Goal: Navigation & Orientation: Find specific page/section

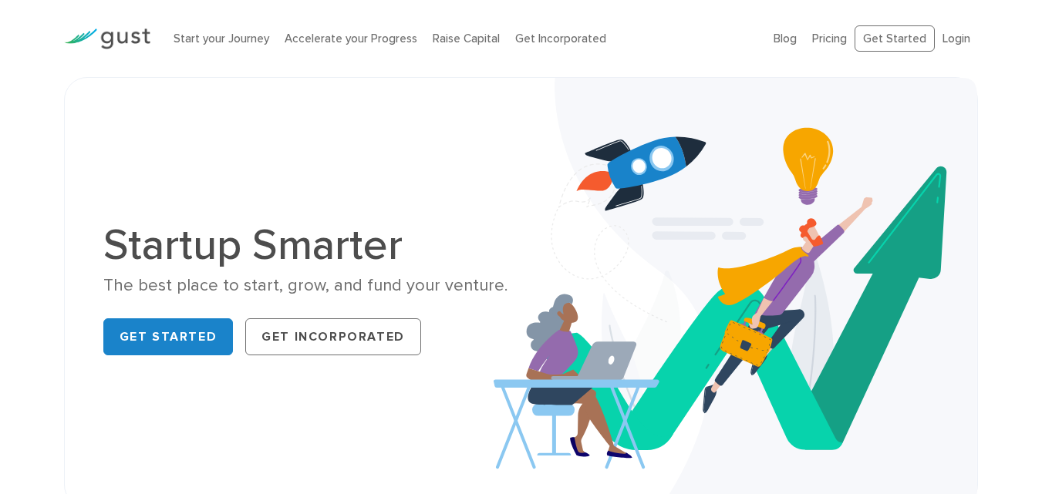
click at [796, 42] on link "Blog" at bounding box center [785, 39] width 23 height 14
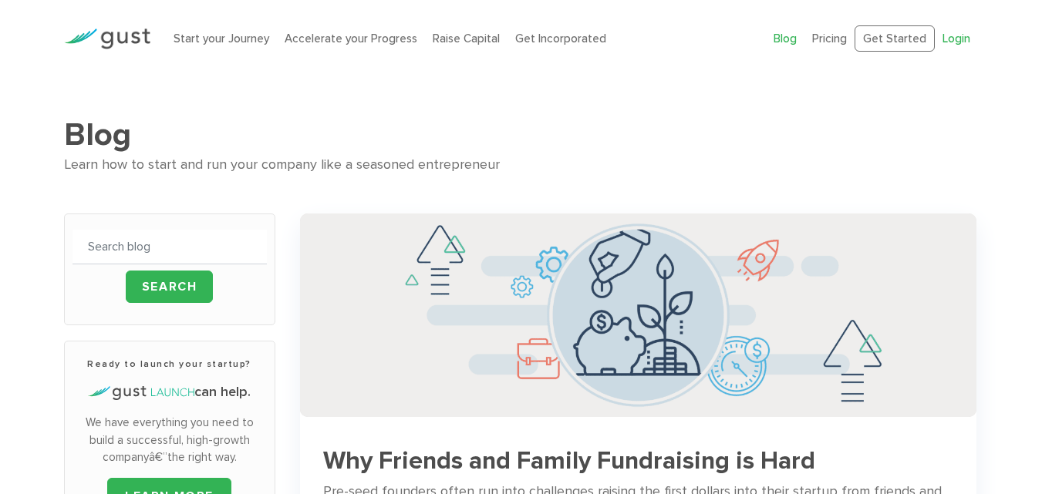
click at [952, 37] on link "Login" at bounding box center [956, 39] width 28 height 14
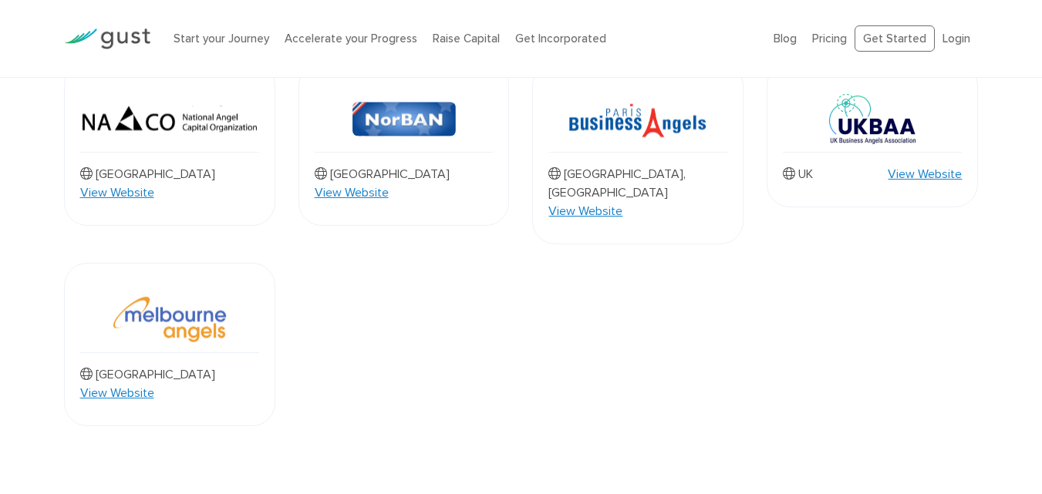
scroll to position [1521, 0]
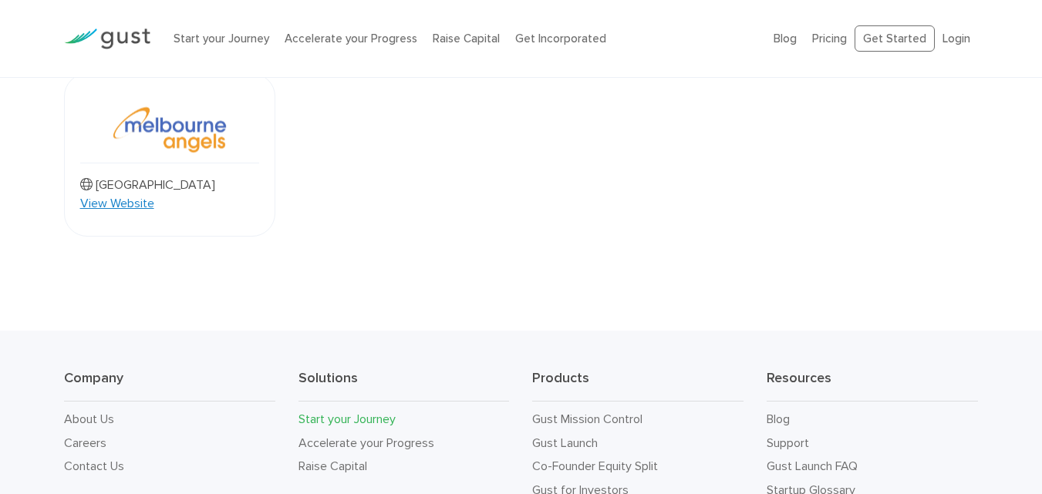
click at [351, 412] on link "Start your Journey" at bounding box center [346, 419] width 97 height 15
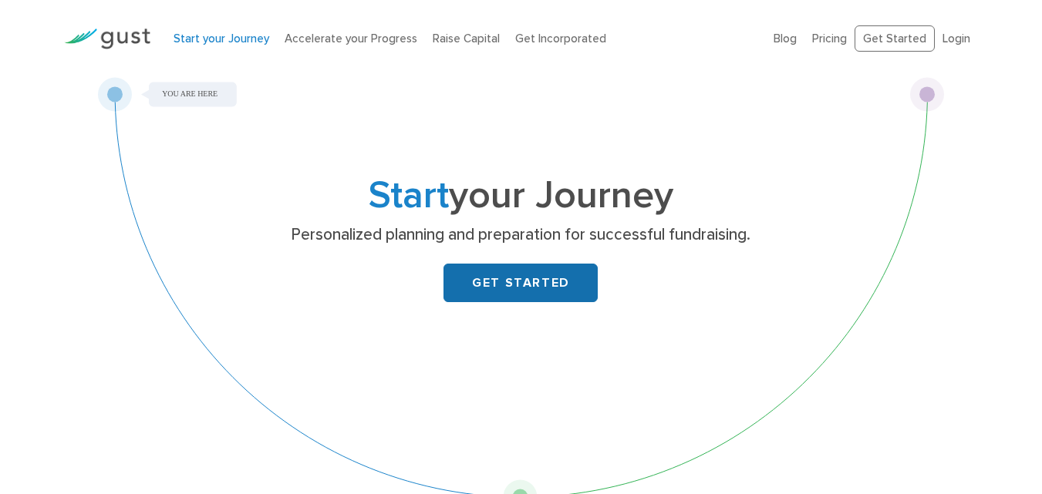
click at [548, 281] on link "GET STARTED" at bounding box center [520, 283] width 154 height 39
